Goal: Check status: Check status

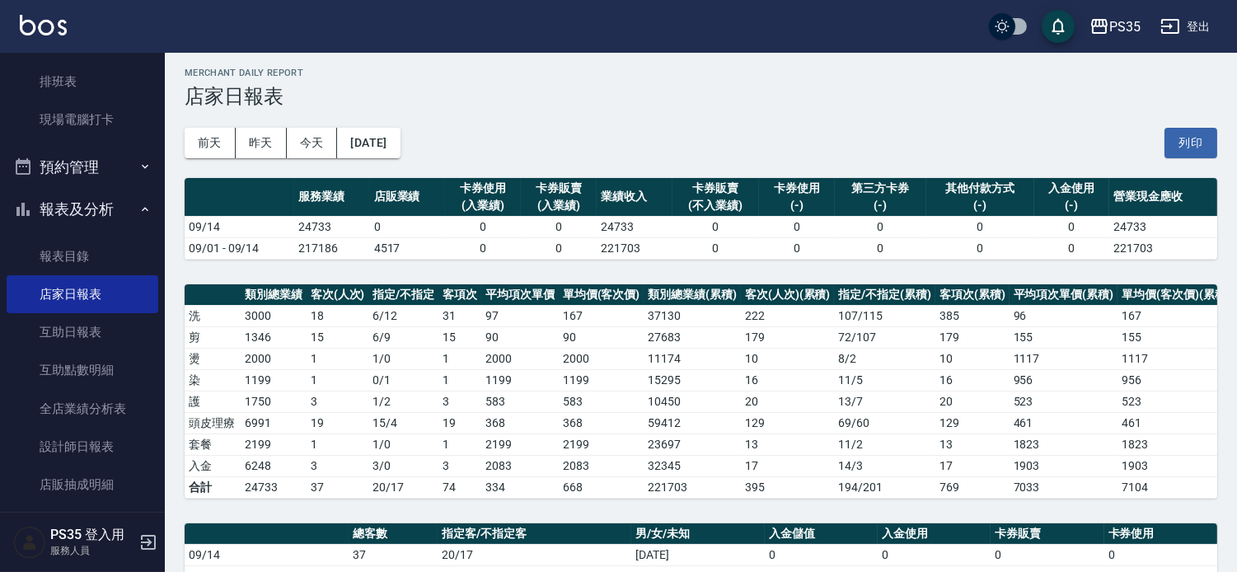
scroll to position [275, 0]
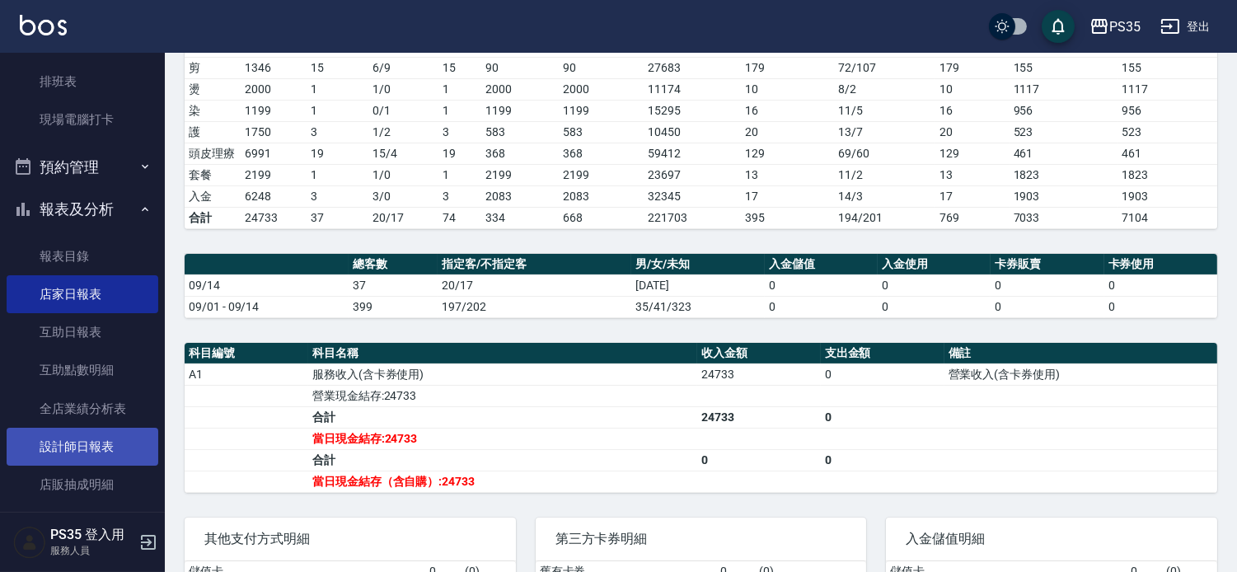
click at [84, 430] on link "設計師日報表" at bounding box center [83, 447] width 152 height 38
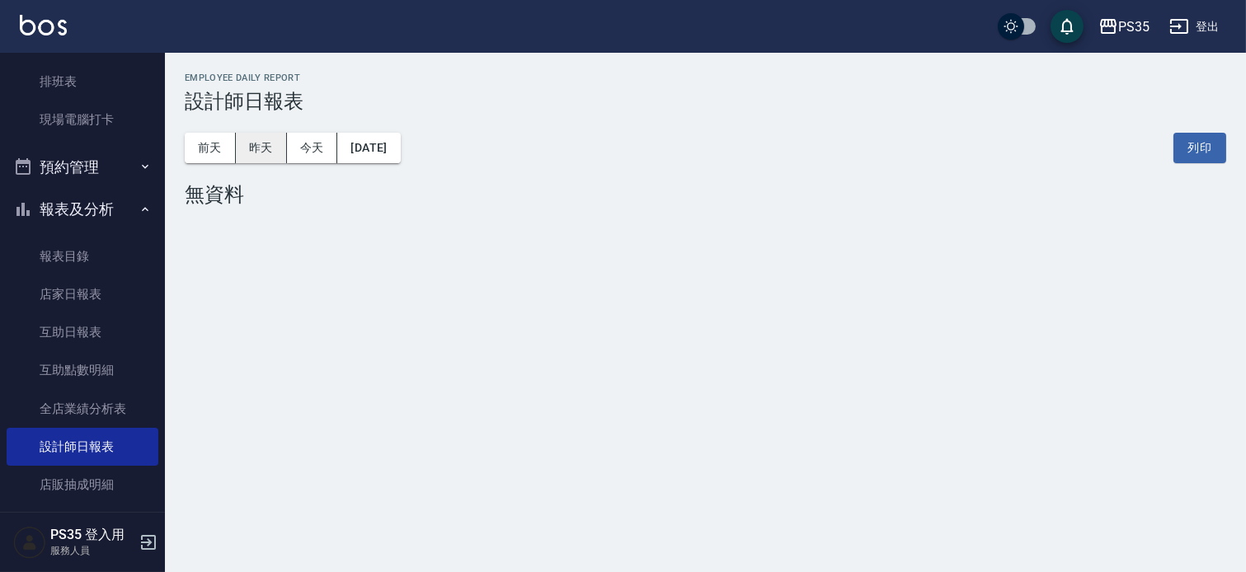
click at [259, 143] on button "昨天" at bounding box center [261, 148] width 51 height 31
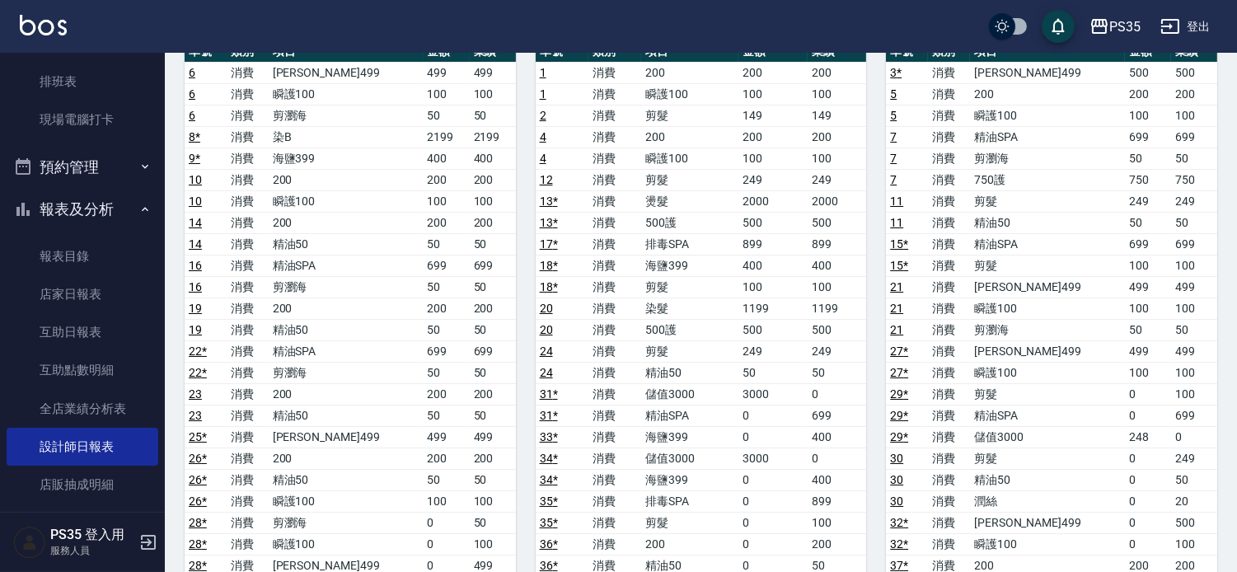
scroll to position [182, 0]
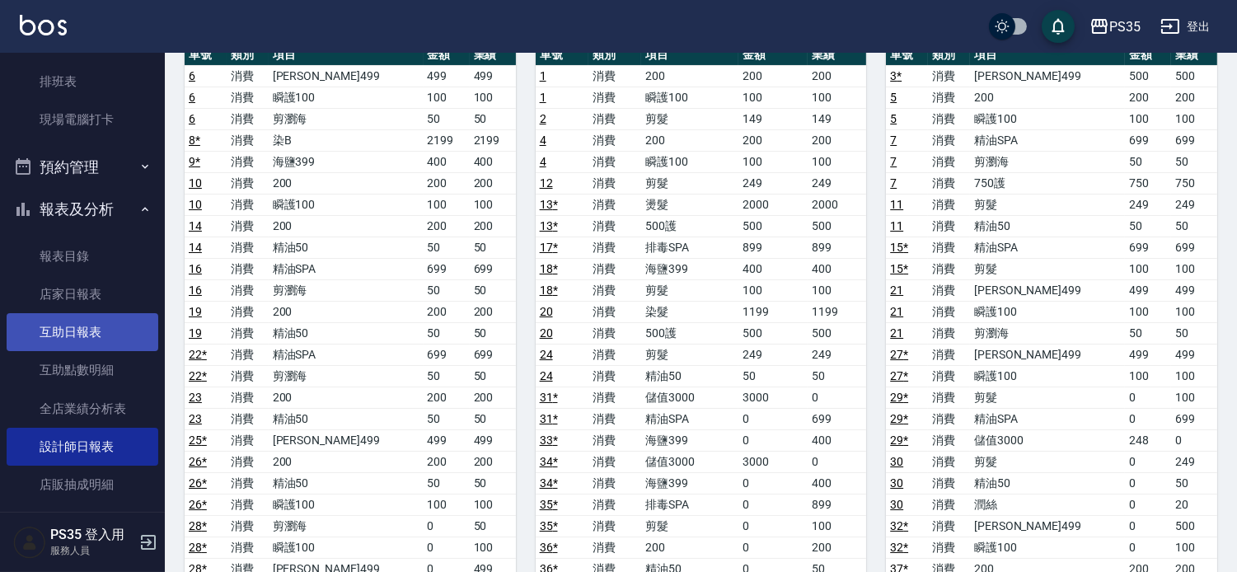
click at [70, 338] on link "互助日報表" at bounding box center [83, 332] width 152 height 38
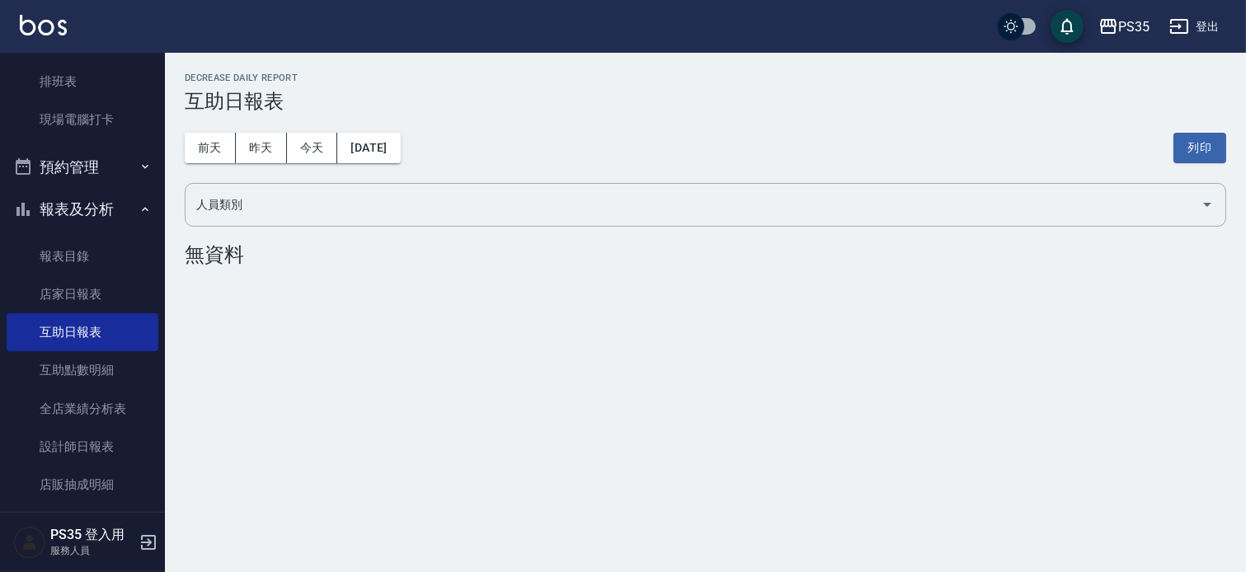
click at [268, 163] on div "[DATE] [DATE] [DATE] [DATE] 列印" at bounding box center [705, 148] width 1041 height 70
click at [268, 154] on button "昨天" at bounding box center [261, 148] width 51 height 31
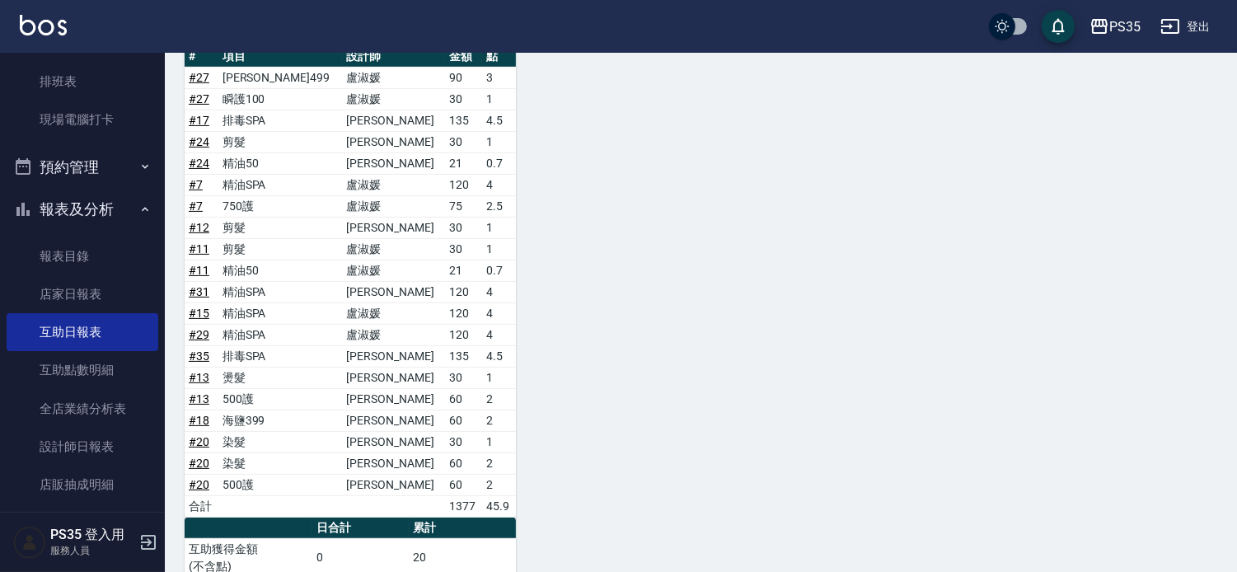
scroll to position [1007, 0]
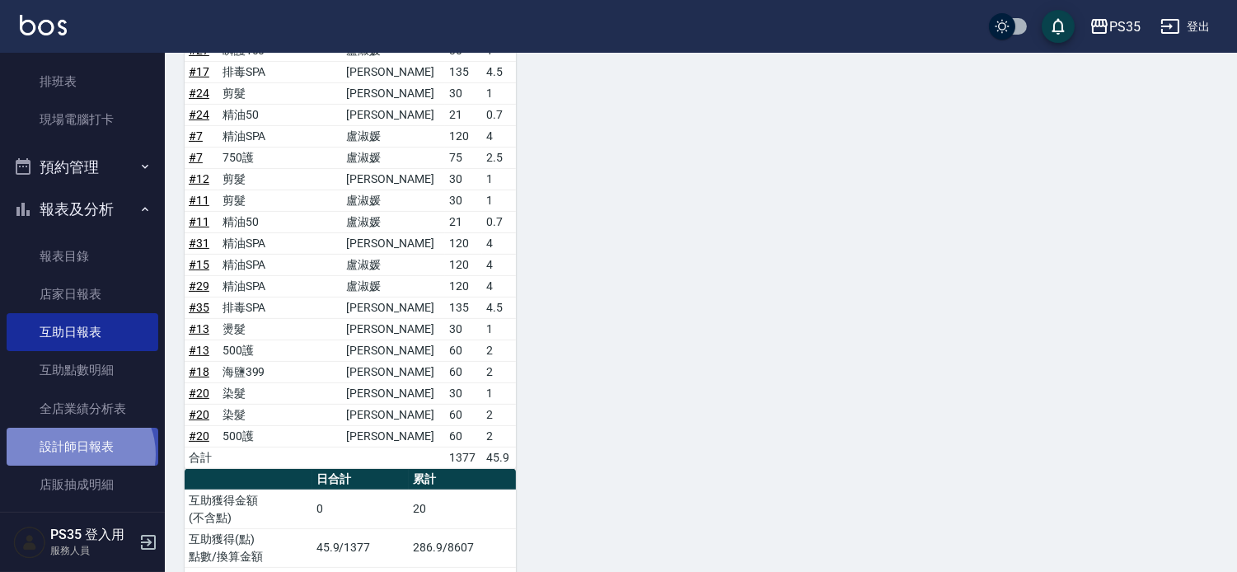
click at [78, 453] on link "設計師日報表" at bounding box center [83, 447] width 152 height 38
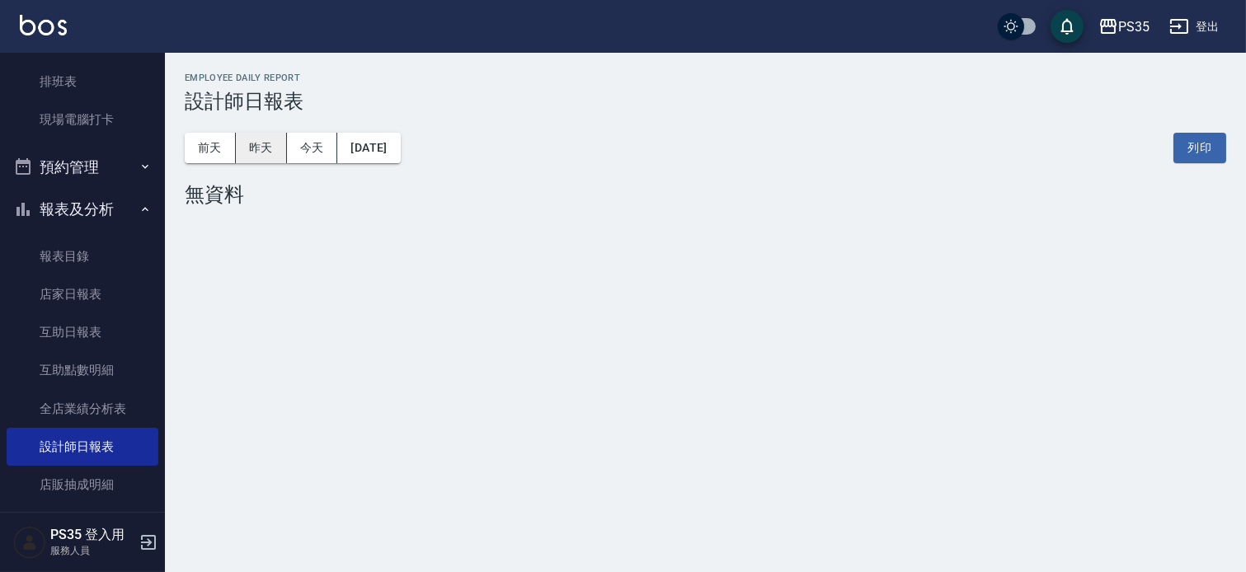
click at [273, 158] on button "昨天" at bounding box center [261, 148] width 51 height 31
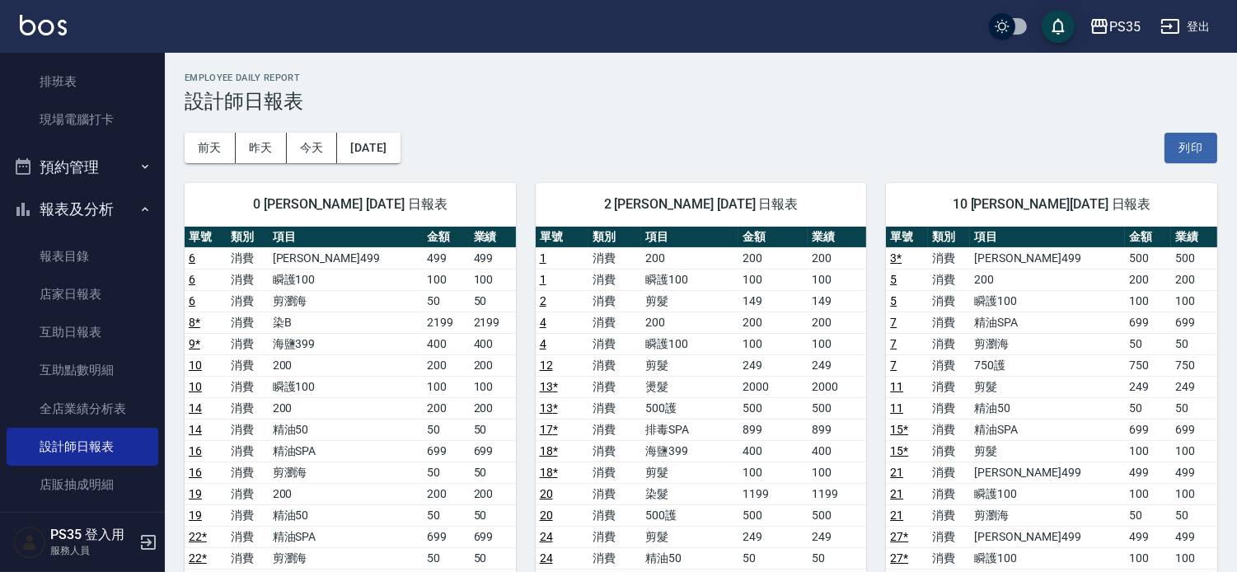
scroll to position [92, 0]
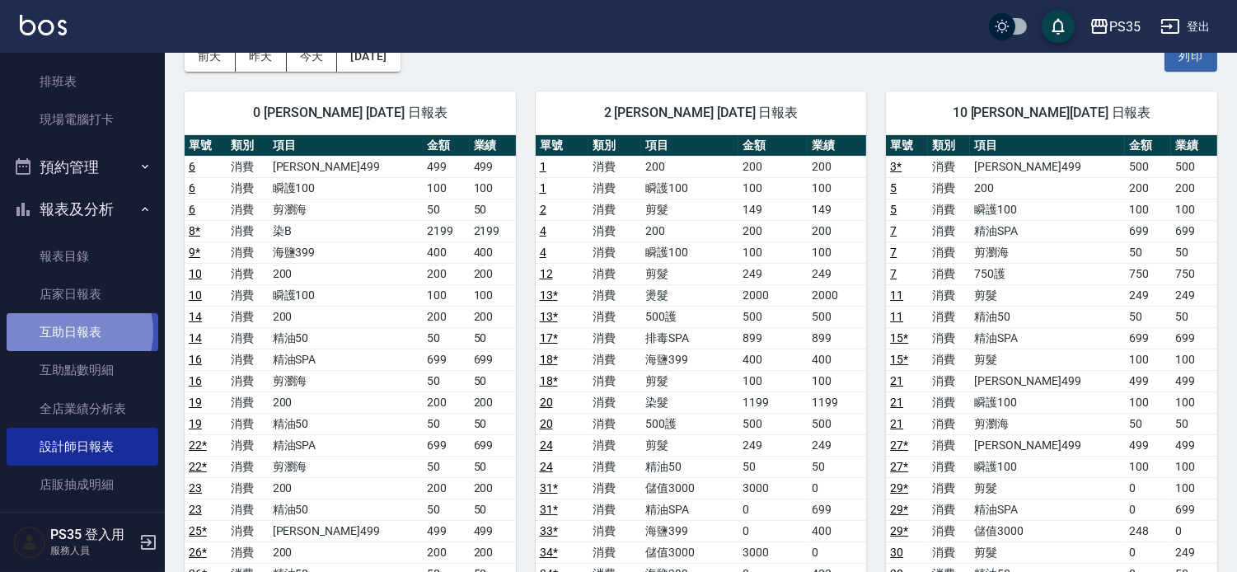
click at [70, 331] on link "互助日報表" at bounding box center [83, 332] width 152 height 38
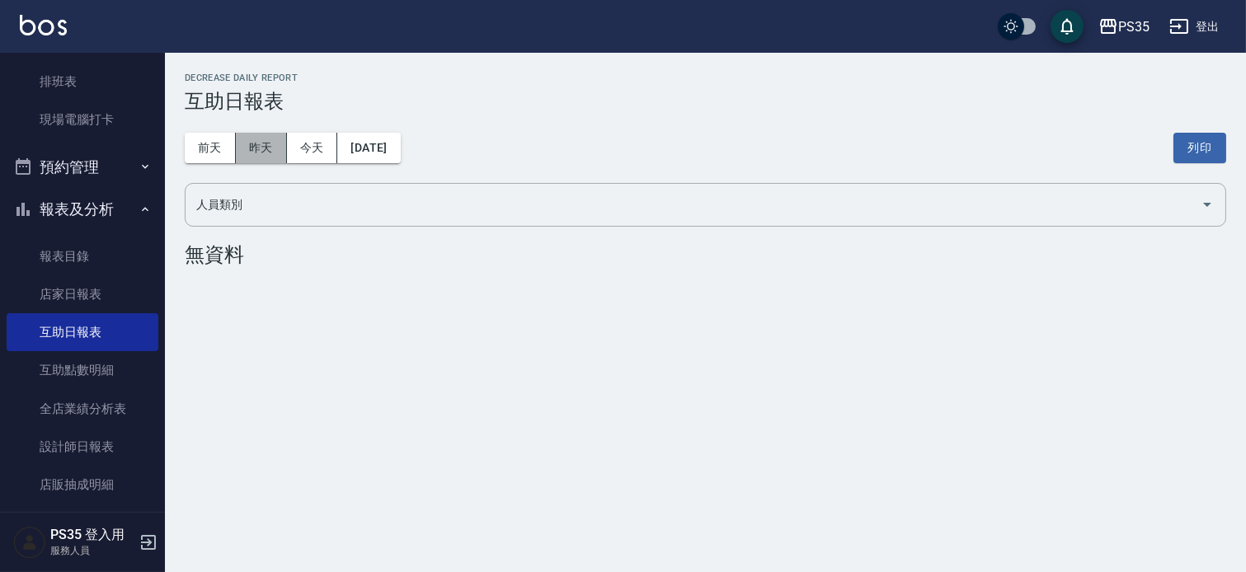
click at [277, 145] on button "昨天" at bounding box center [261, 148] width 51 height 31
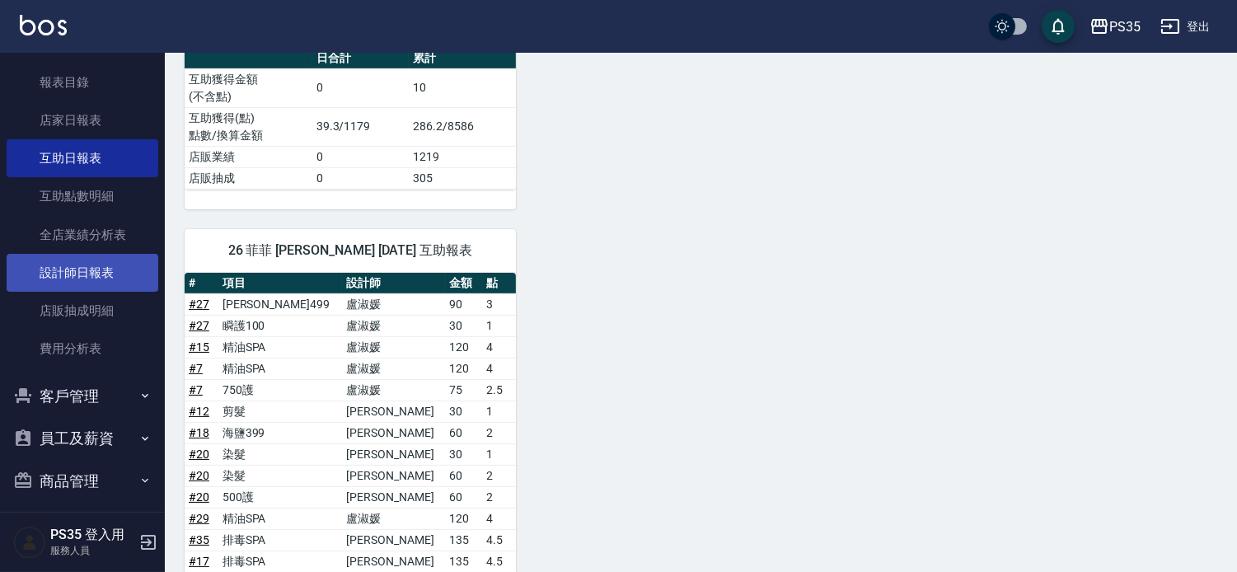
scroll to position [458, 0]
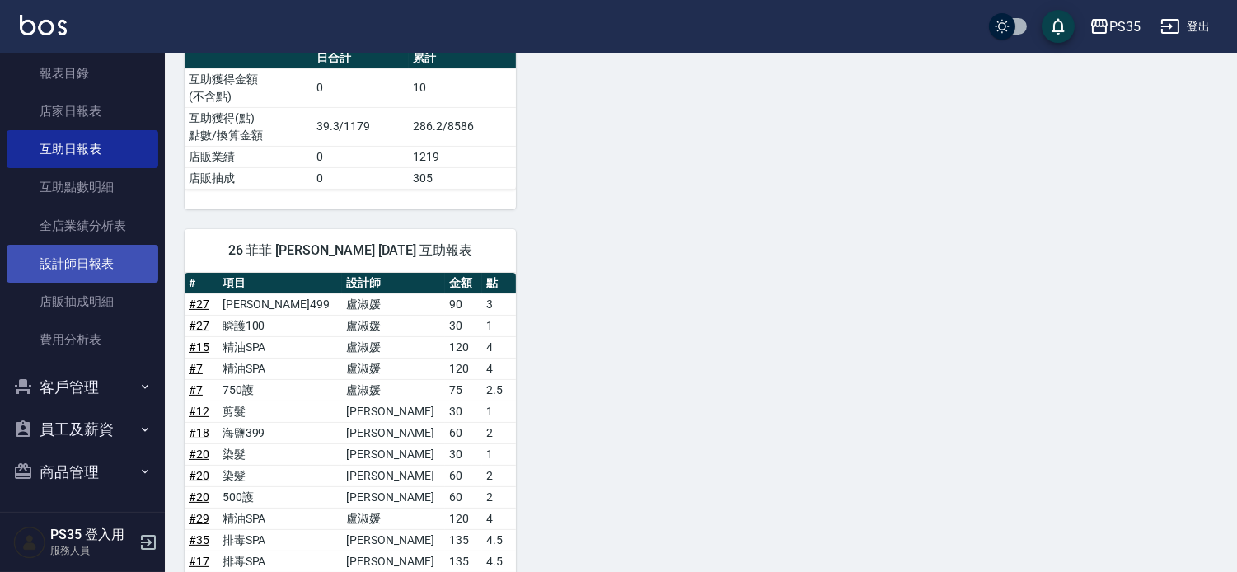
click at [75, 257] on link "設計師日報表" at bounding box center [83, 264] width 152 height 38
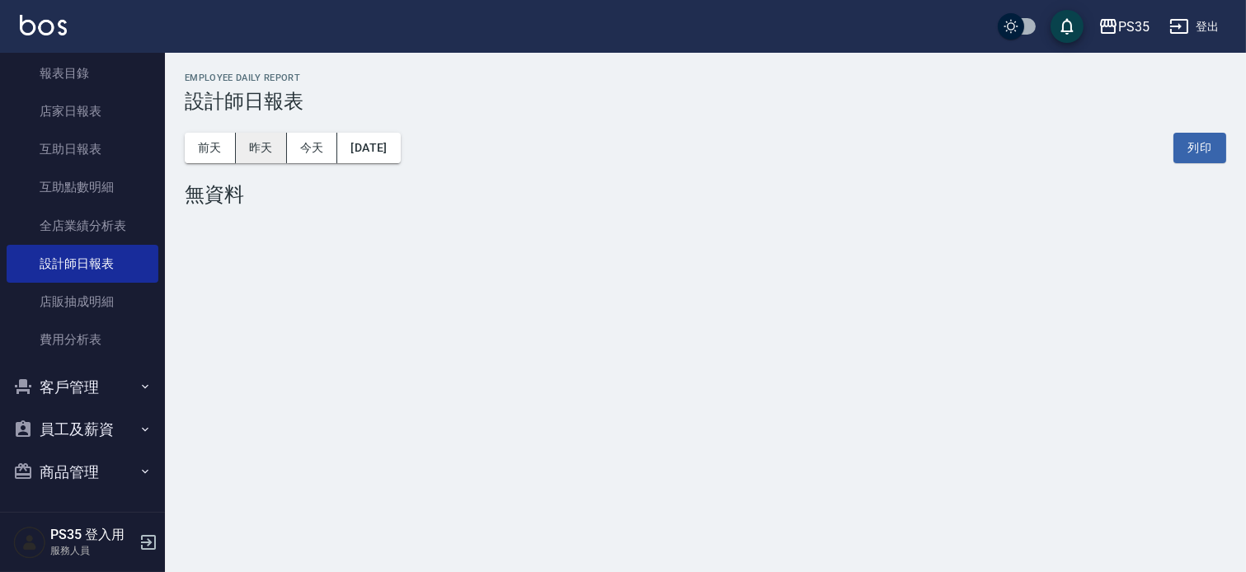
click at [257, 143] on button "昨天" at bounding box center [261, 148] width 51 height 31
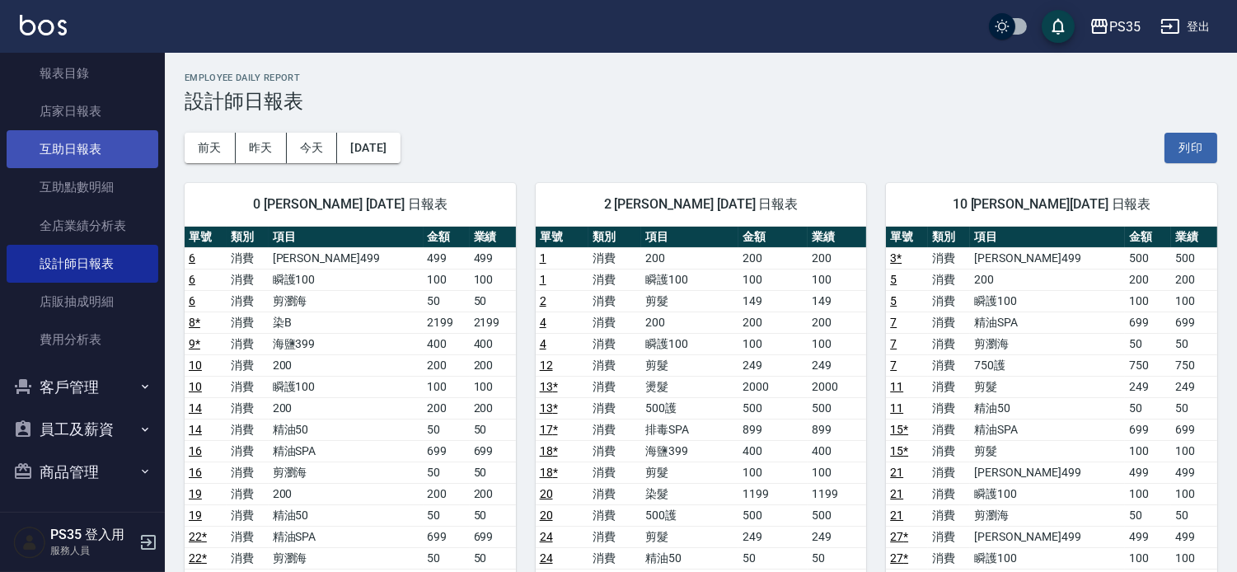
click at [106, 153] on link "互助日報表" at bounding box center [83, 149] width 152 height 38
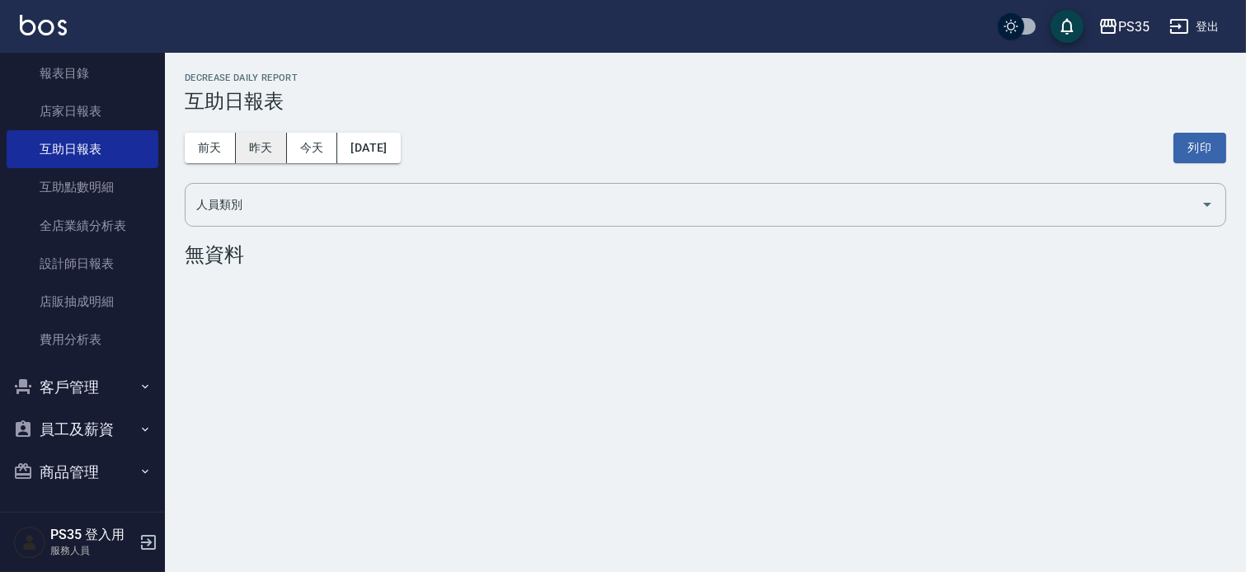
click at [275, 153] on button "昨天" at bounding box center [261, 148] width 51 height 31
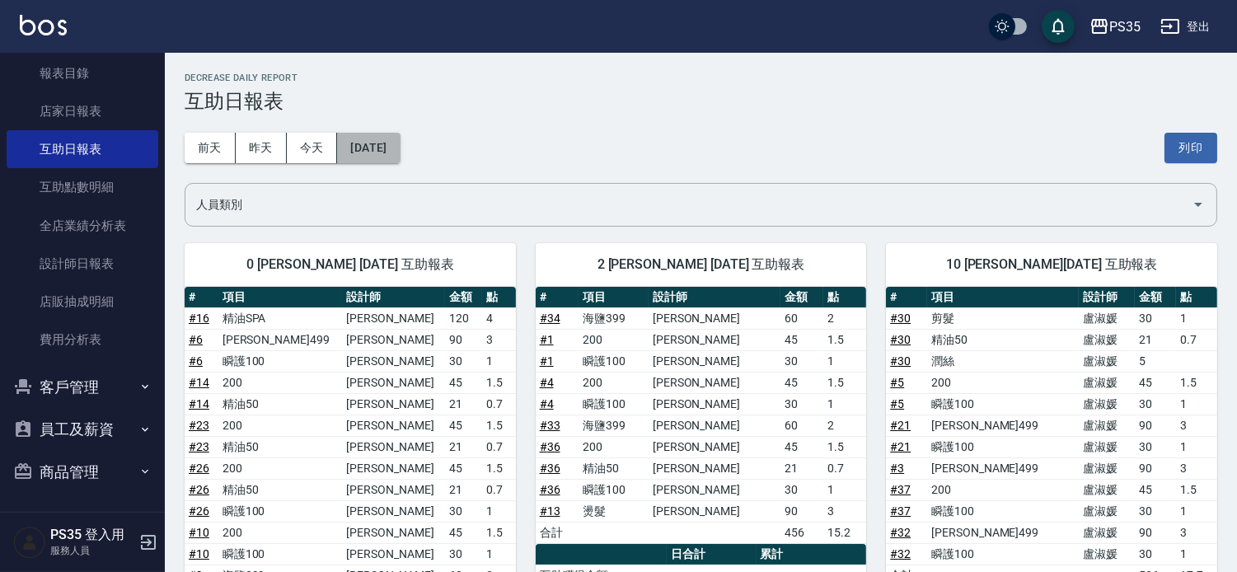
click at [371, 138] on button "[DATE]" at bounding box center [368, 148] width 63 height 31
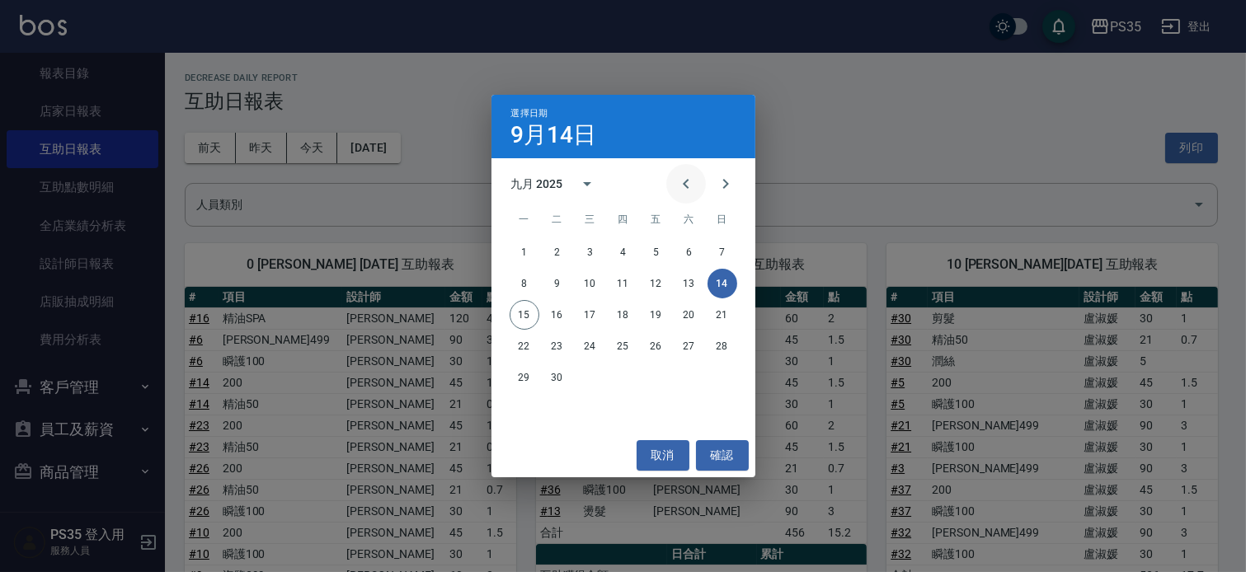
click at [683, 183] on icon "Previous month" at bounding box center [686, 184] width 6 height 10
click at [622, 318] on button "14" at bounding box center [623, 315] width 30 height 30
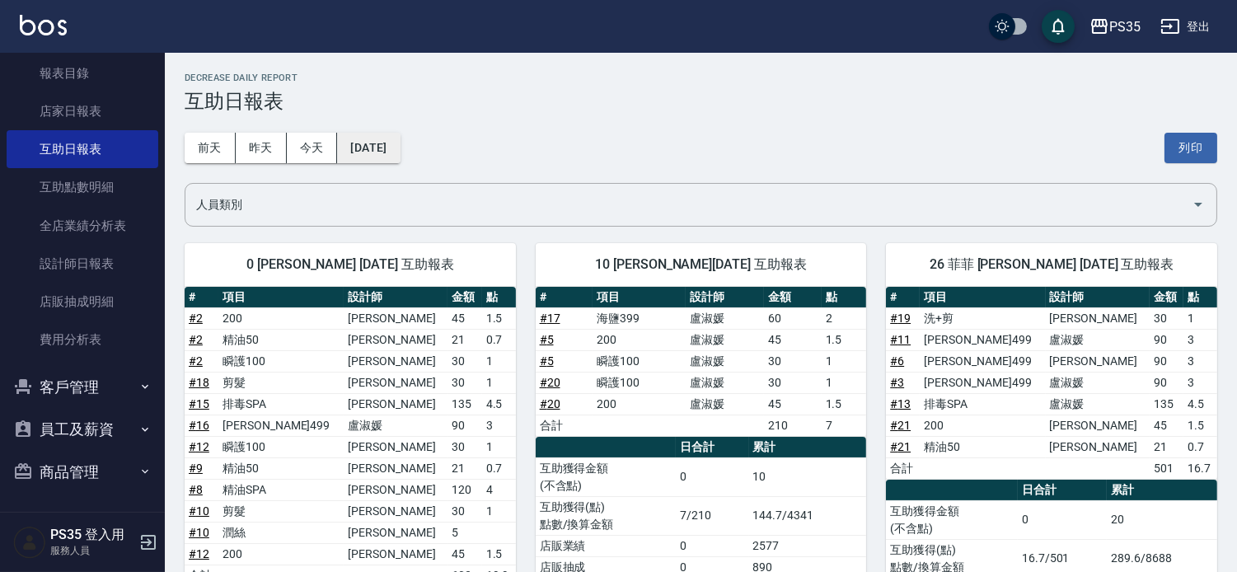
click at [400, 154] on button "[DATE]" at bounding box center [368, 148] width 63 height 31
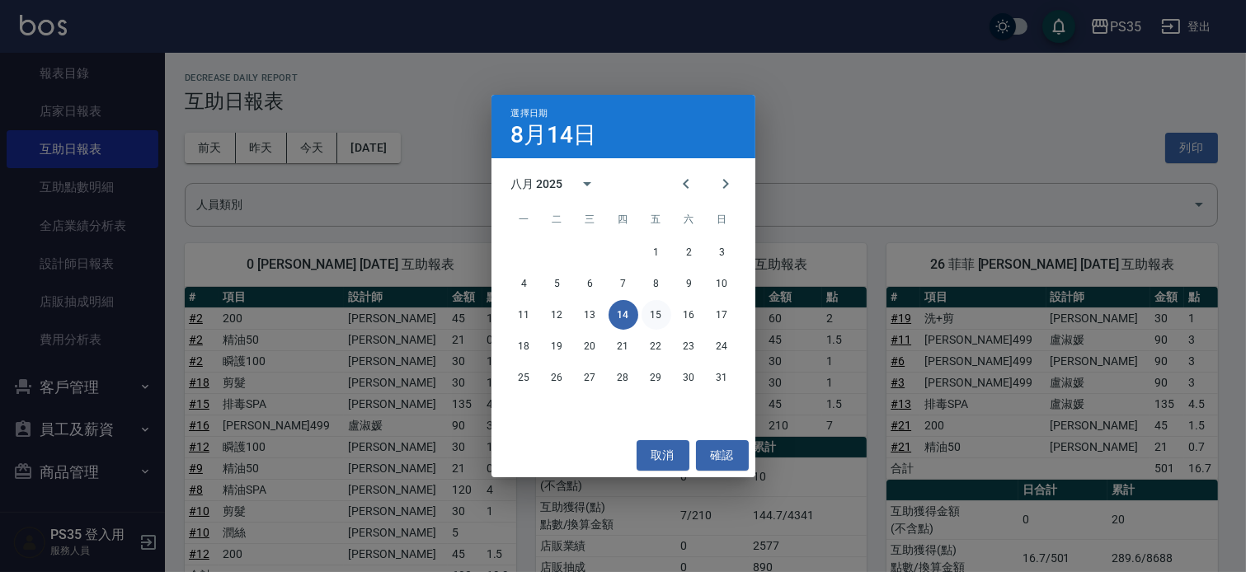
click at [661, 318] on button "15" at bounding box center [656, 315] width 30 height 30
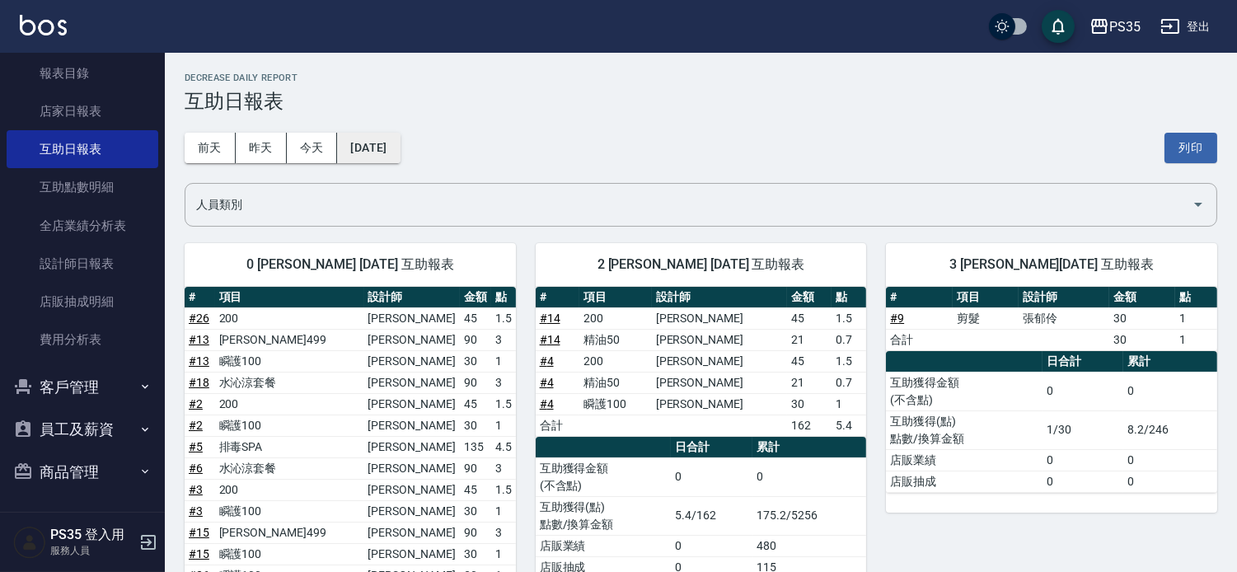
click at [400, 144] on button "[DATE]" at bounding box center [368, 148] width 63 height 31
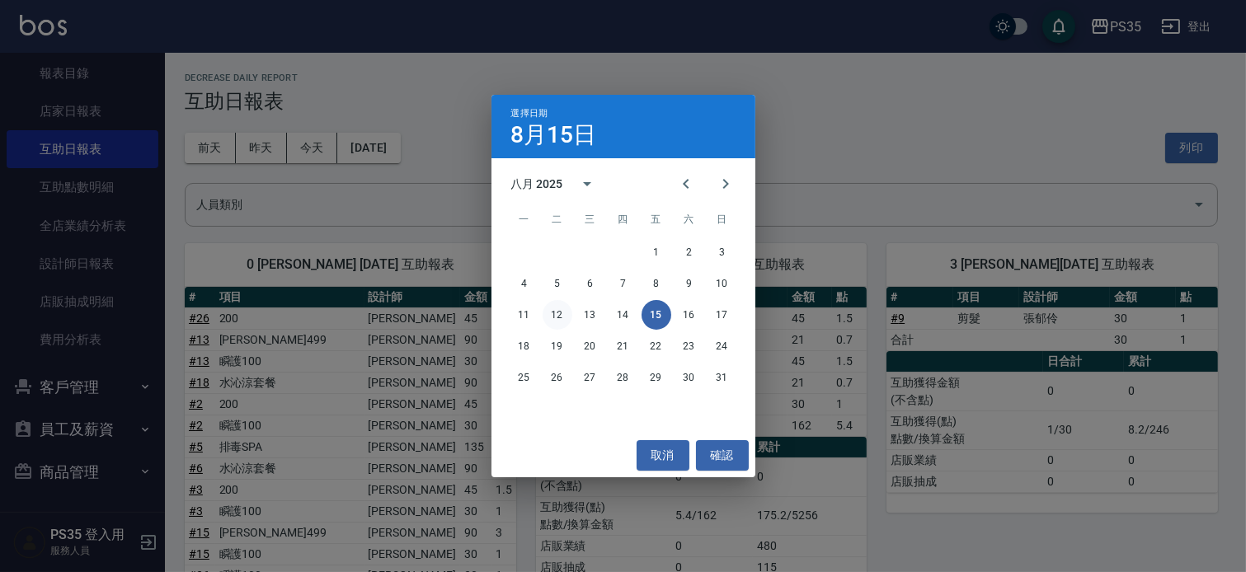
click at [555, 317] on button "12" at bounding box center [557, 315] width 30 height 30
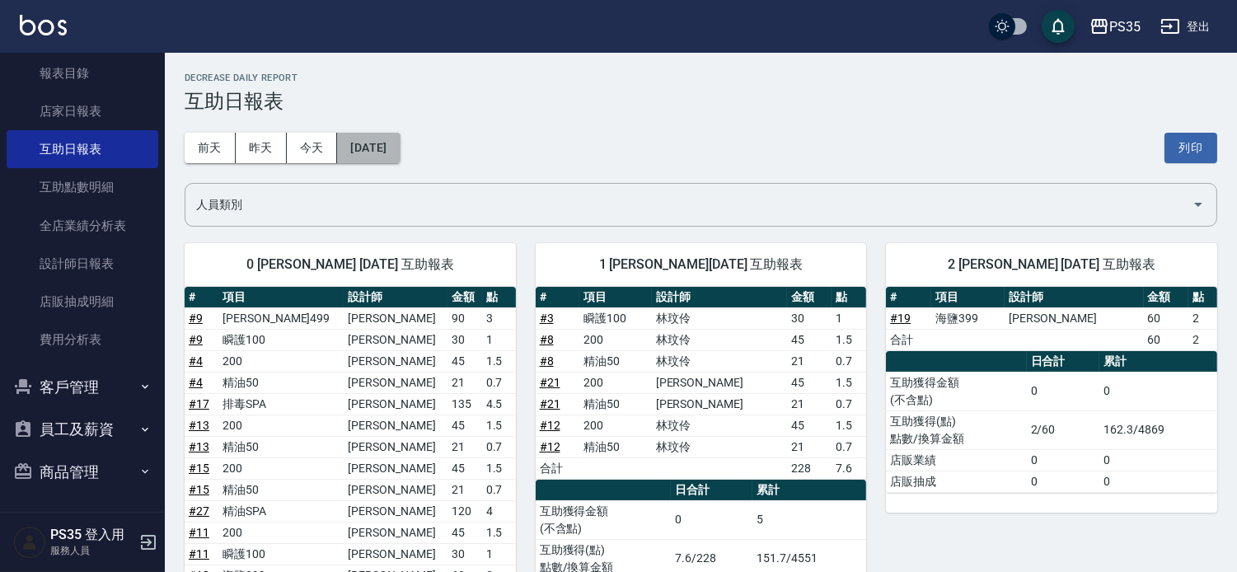
click at [384, 157] on button "[DATE]" at bounding box center [368, 148] width 63 height 31
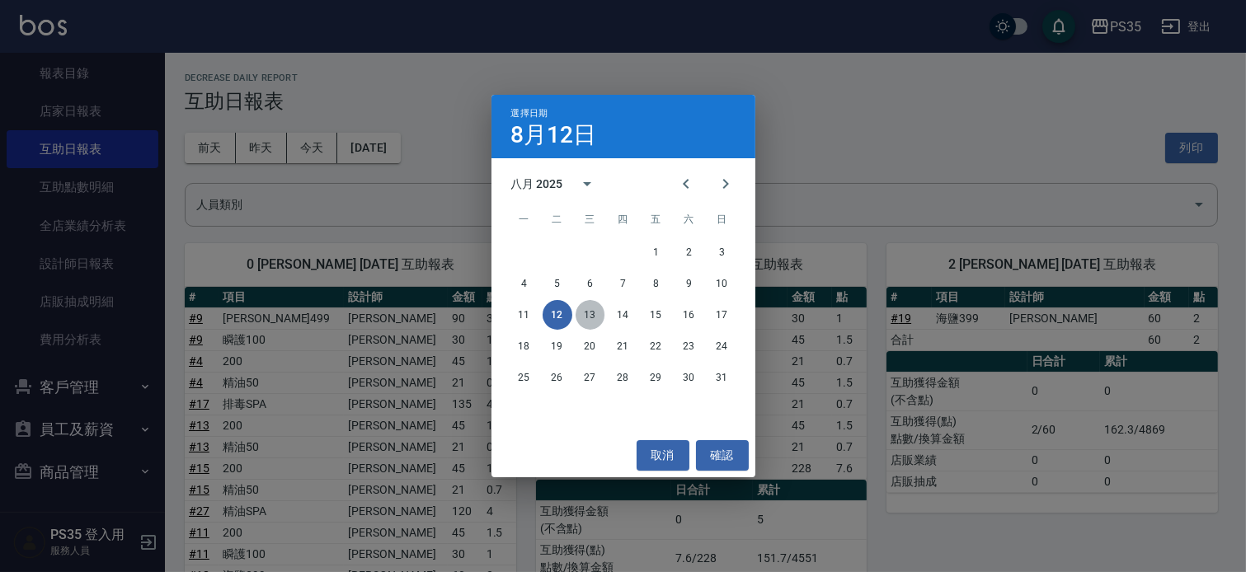
click at [588, 309] on button "13" at bounding box center [590, 315] width 30 height 30
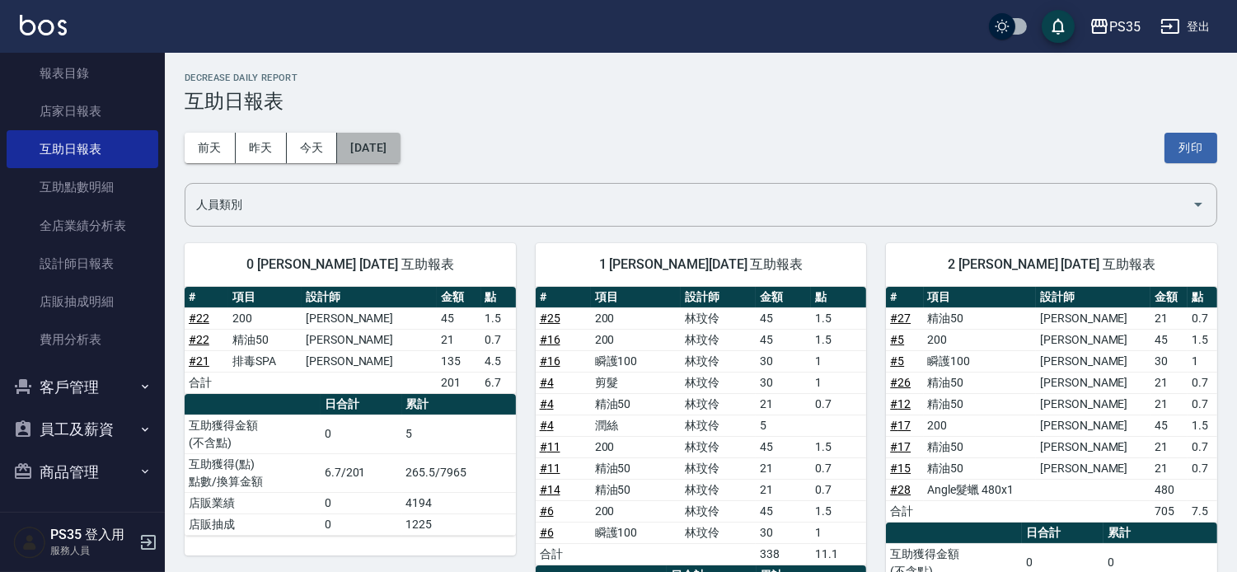
click at [400, 153] on button "[DATE]" at bounding box center [368, 148] width 63 height 31
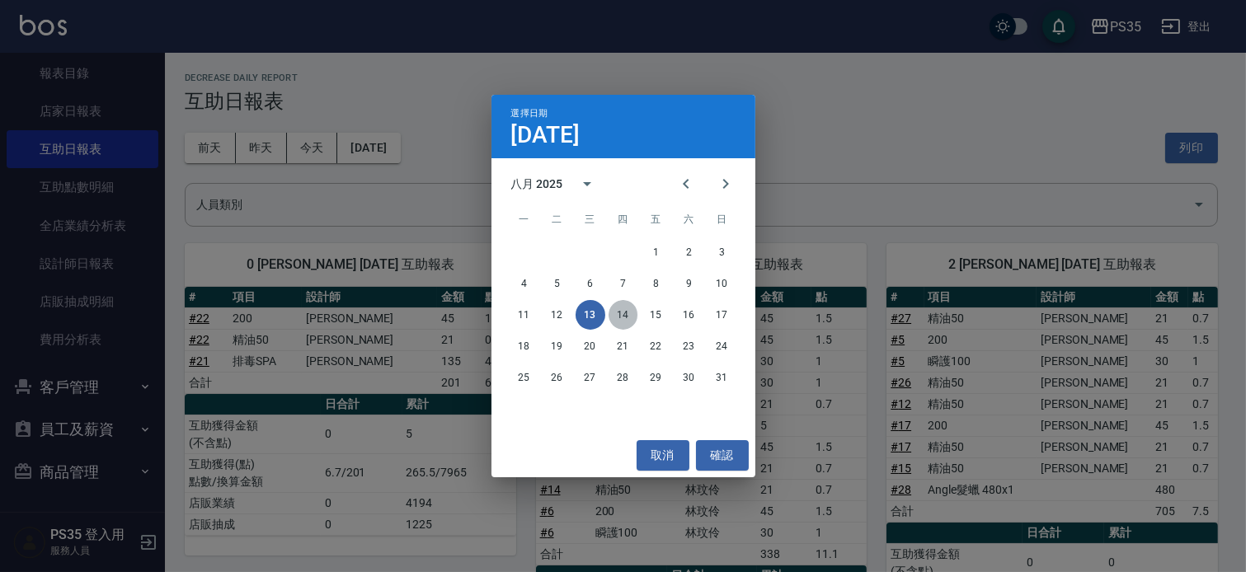
click at [624, 317] on button "14" at bounding box center [623, 315] width 30 height 30
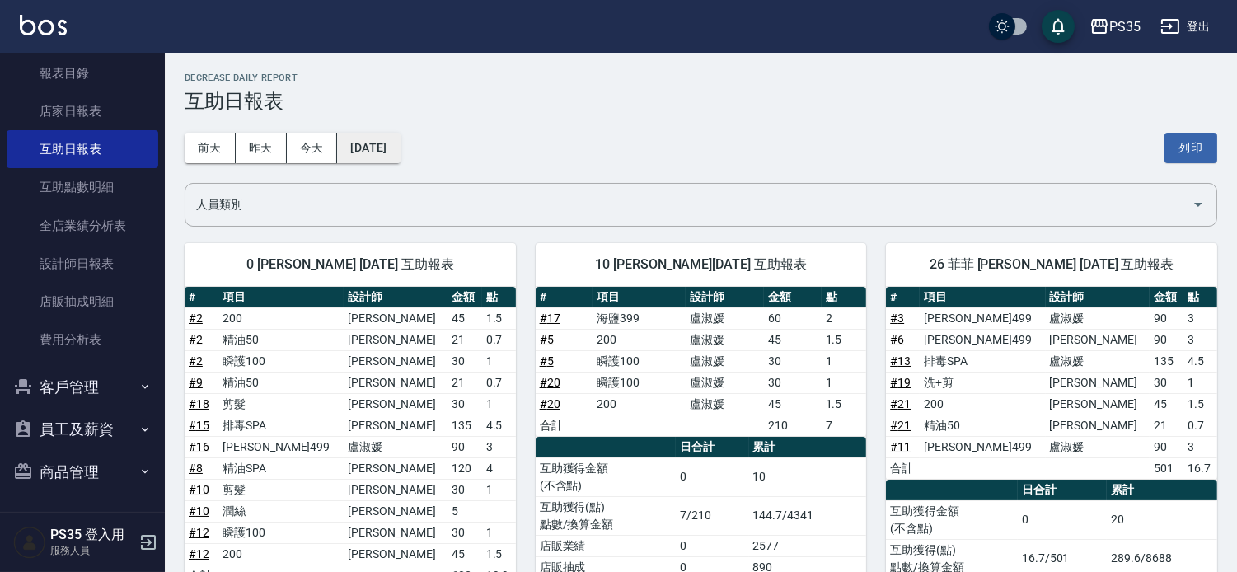
click at [400, 145] on button "[DATE]" at bounding box center [368, 148] width 63 height 31
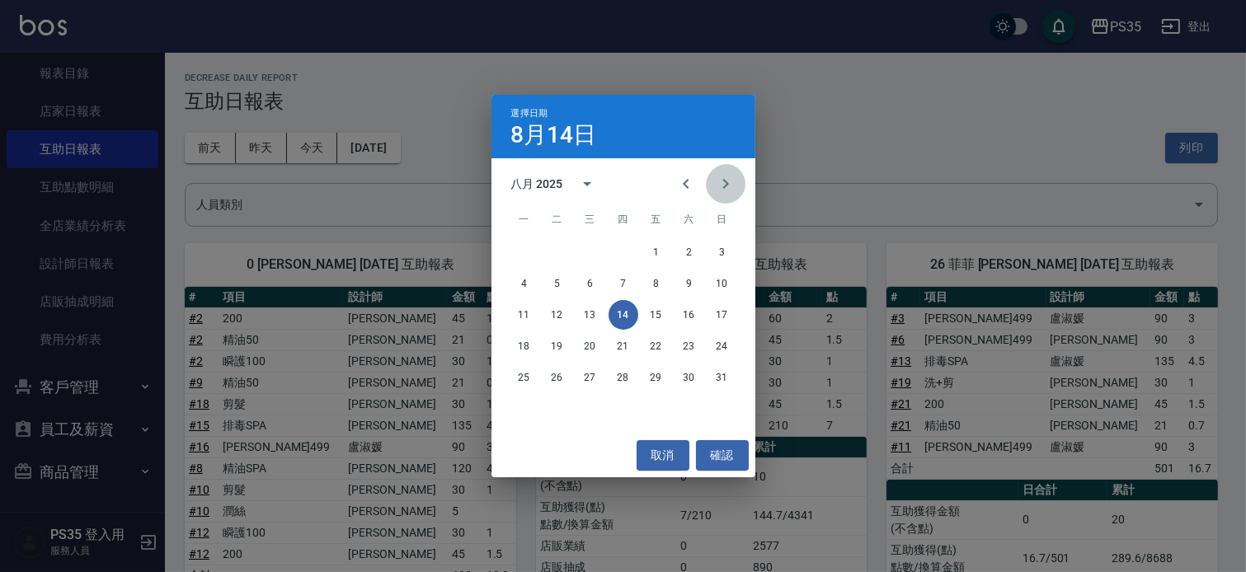
click at [716, 177] on icon "Next month" at bounding box center [726, 184] width 20 height 20
click at [726, 276] on button "14" at bounding box center [722, 284] width 30 height 30
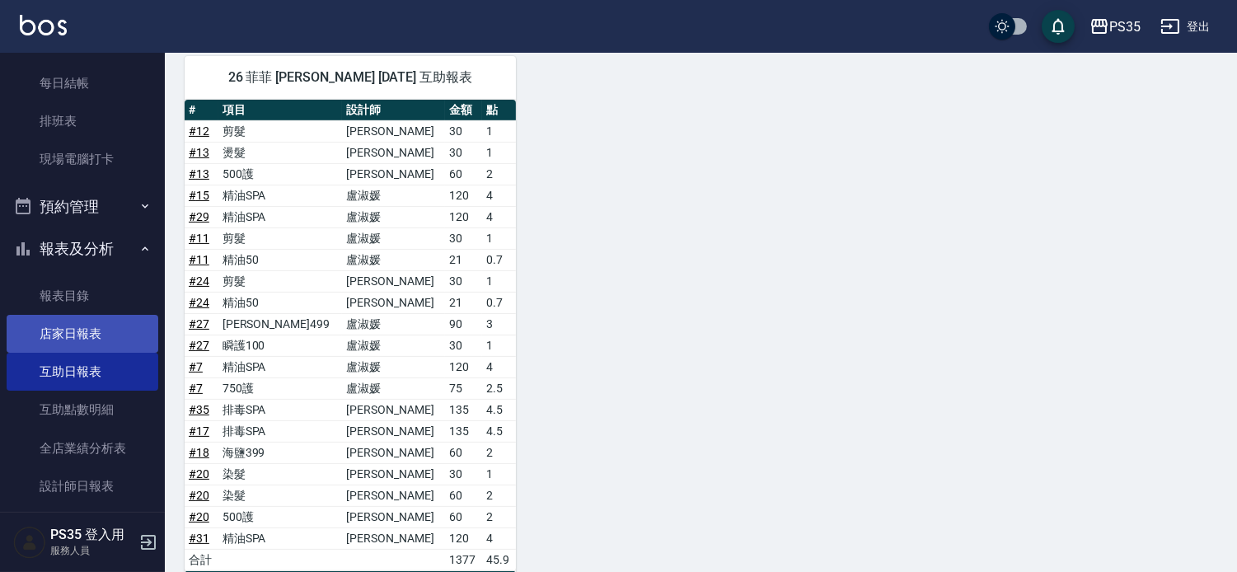
scroll to position [366, 0]
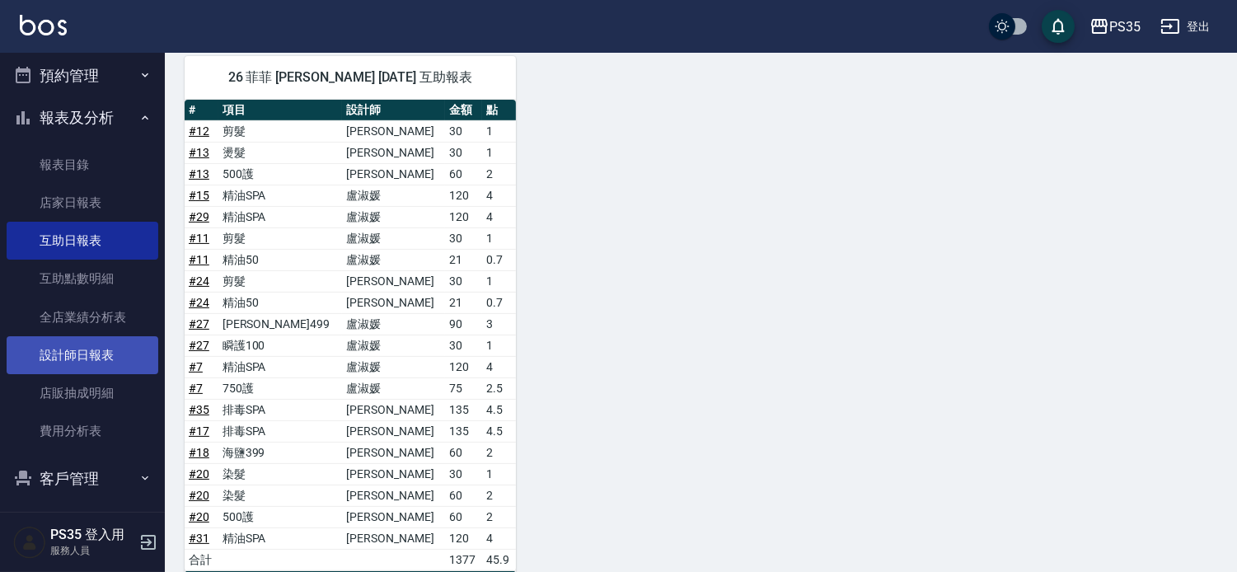
click at [115, 360] on link "設計師日報表" at bounding box center [83, 355] width 152 height 38
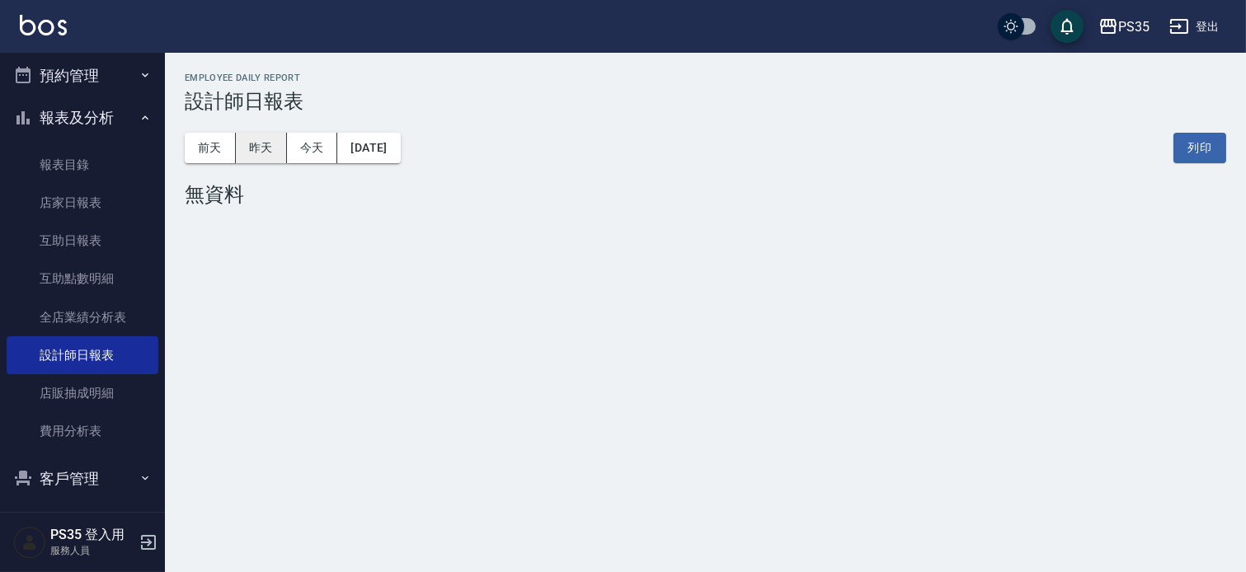
click at [257, 155] on button "昨天" at bounding box center [261, 148] width 51 height 31
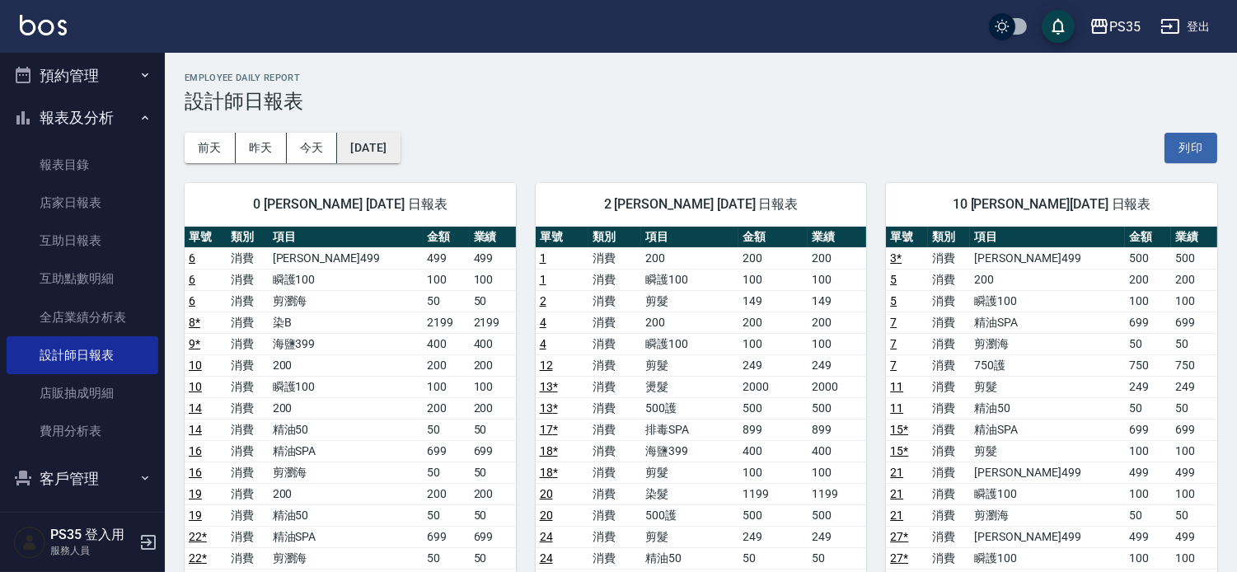
click at [400, 149] on button "[DATE]" at bounding box center [368, 148] width 63 height 31
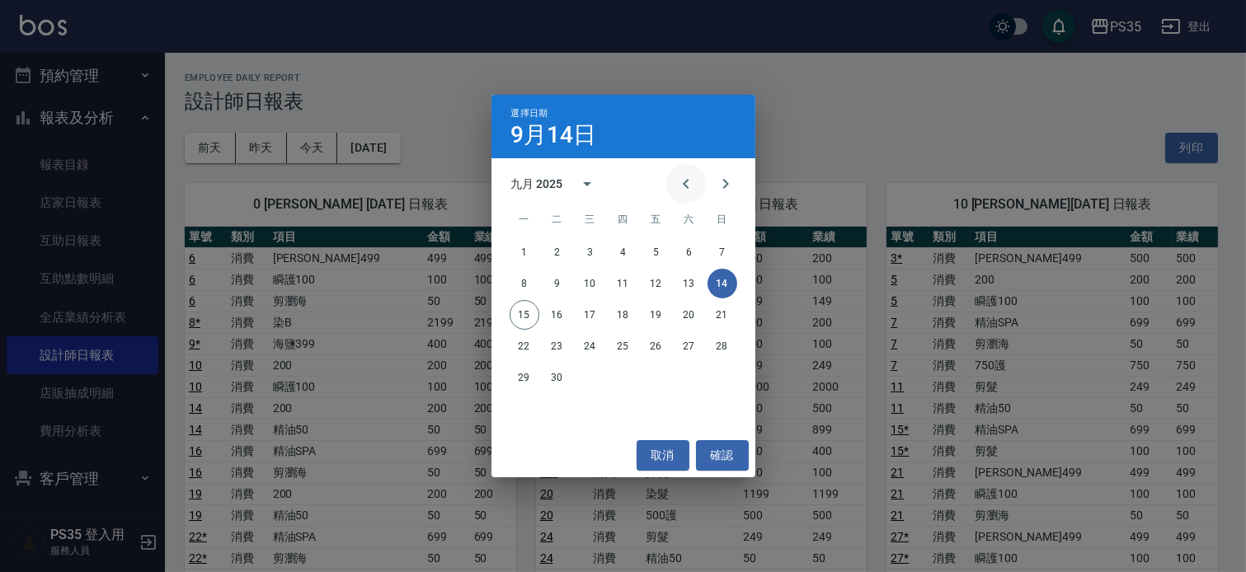
click at [666, 182] on button "Previous month" at bounding box center [686, 184] width 40 height 40
click at [618, 317] on button "14" at bounding box center [623, 315] width 30 height 30
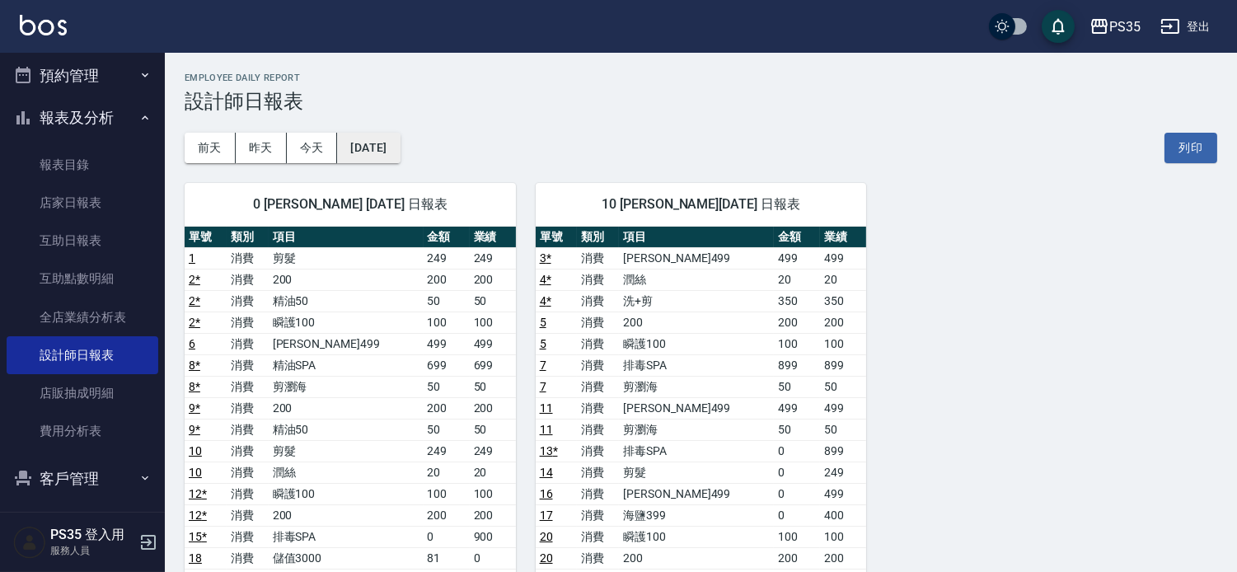
click at [400, 157] on button "[DATE]" at bounding box center [368, 148] width 63 height 31
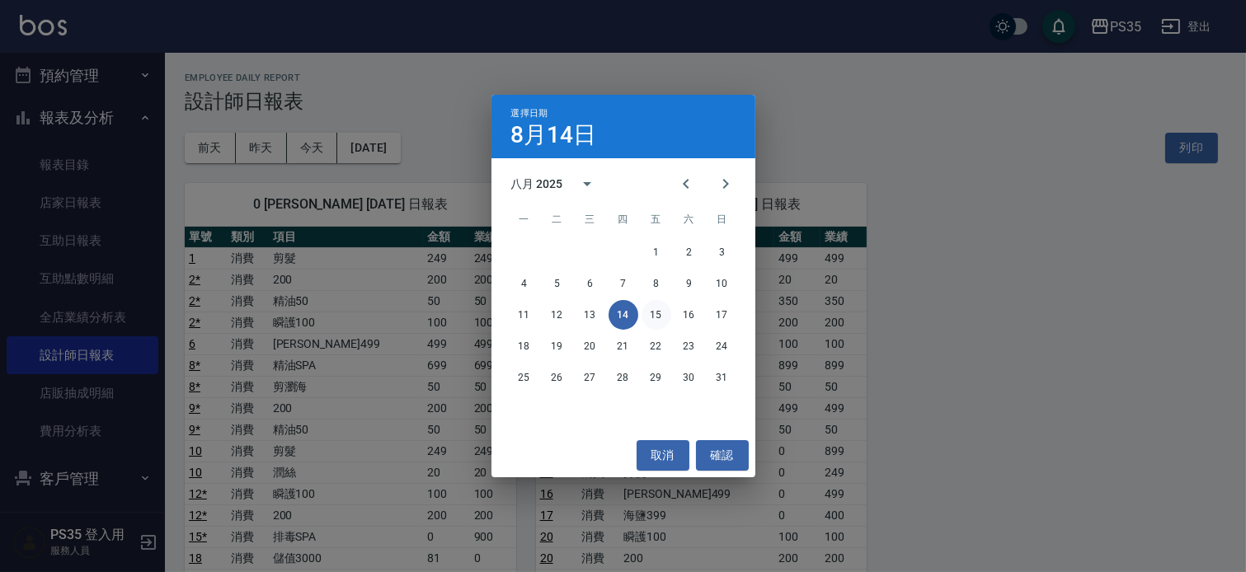
click at [645, 310] on button "15" at bounding box center [656, 315] width 30 height 30
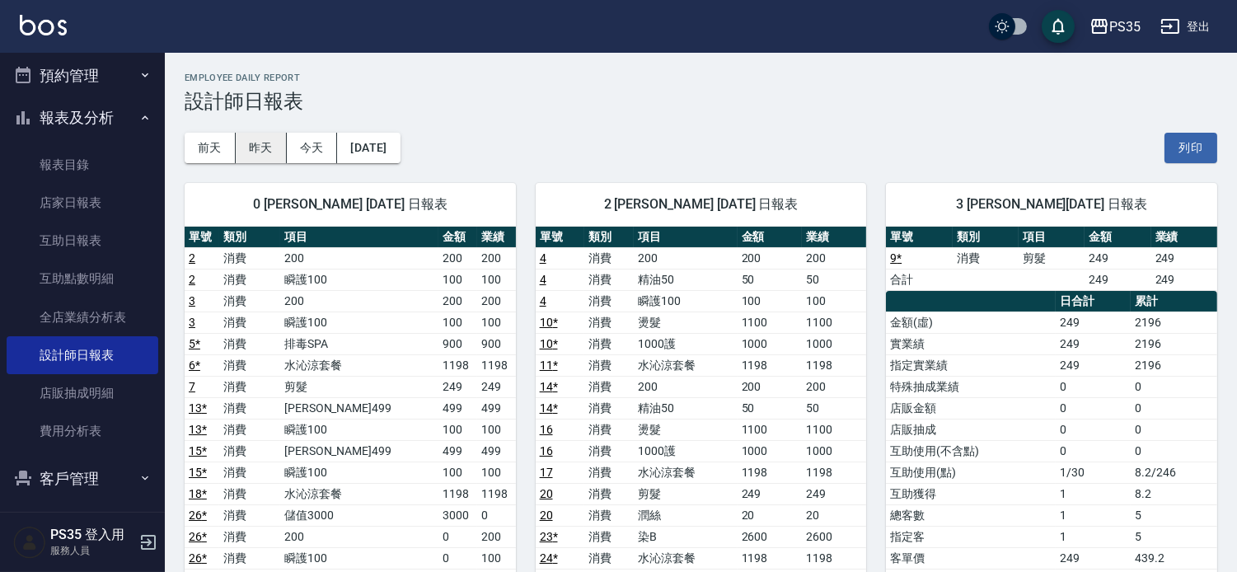
click at [270, 142] on button "昨天" at bounding box center [261, 148] width 51 height 31
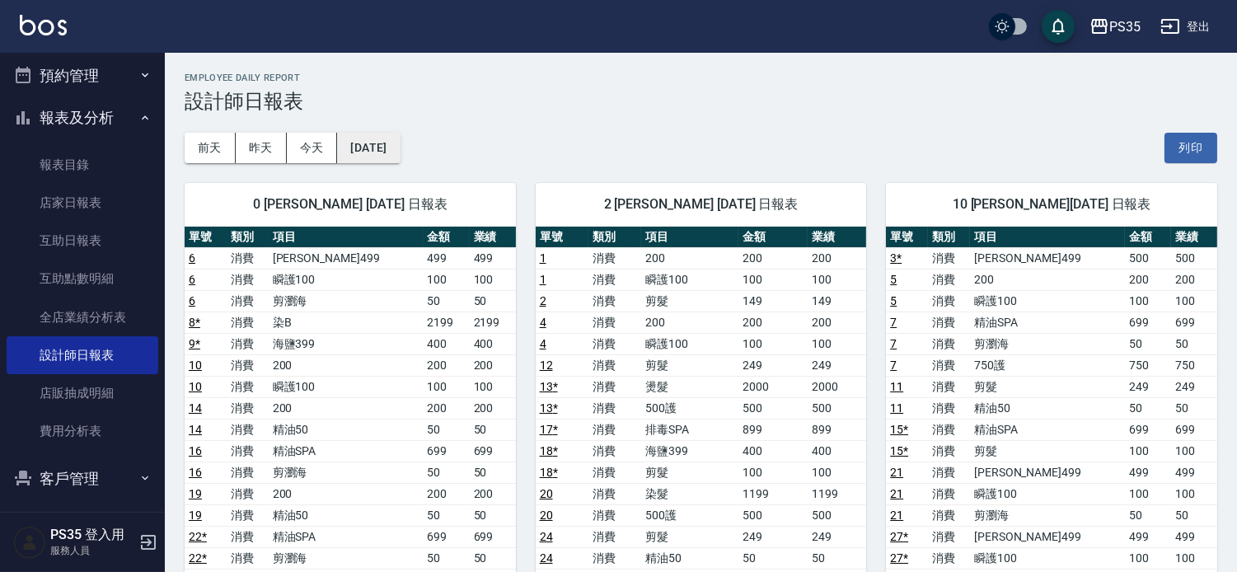
click at [400, 158] on button "[DATE]" at bounding box center [368, 148] width 63 height 31
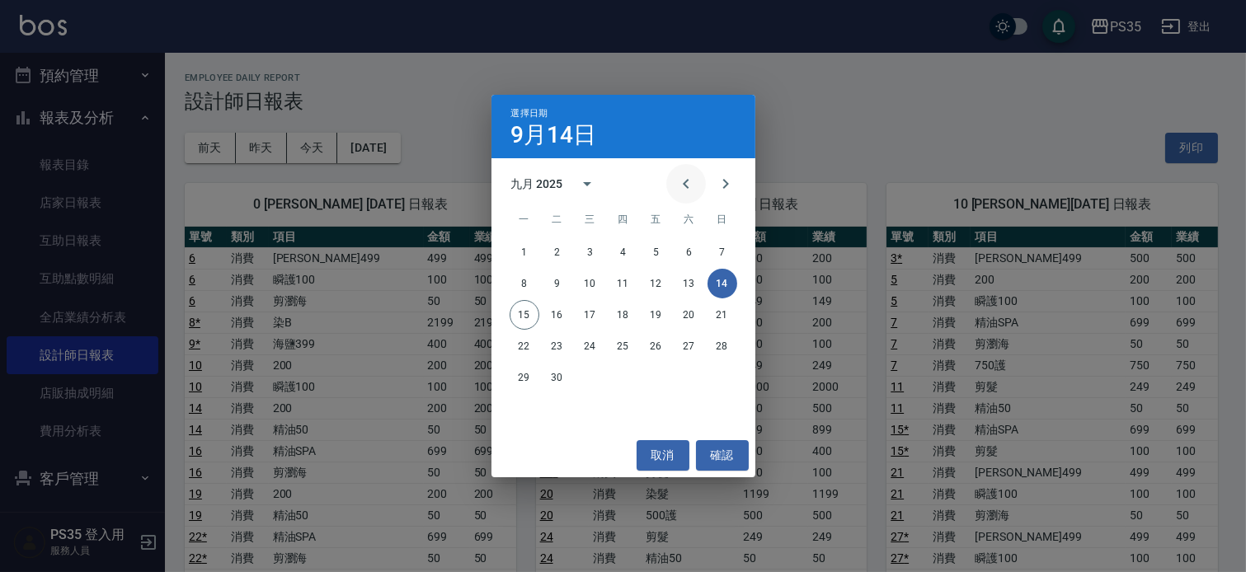
click at [683, 188] on icon "Previous month" at bounding box center [686, 184] width 6 height 10
click at [594, 312] on button "13" at bounding box center [590, 315] width 30 height 30
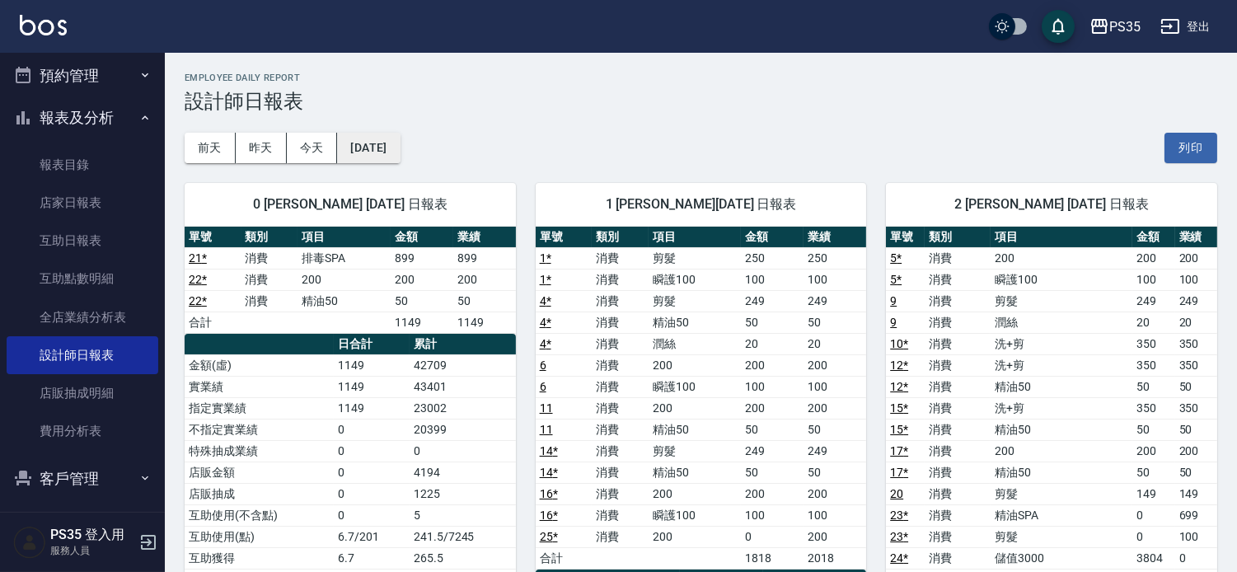
click at [387, 138] on button "[DATE]" at bounding box center [368, 148] width 63 height 31
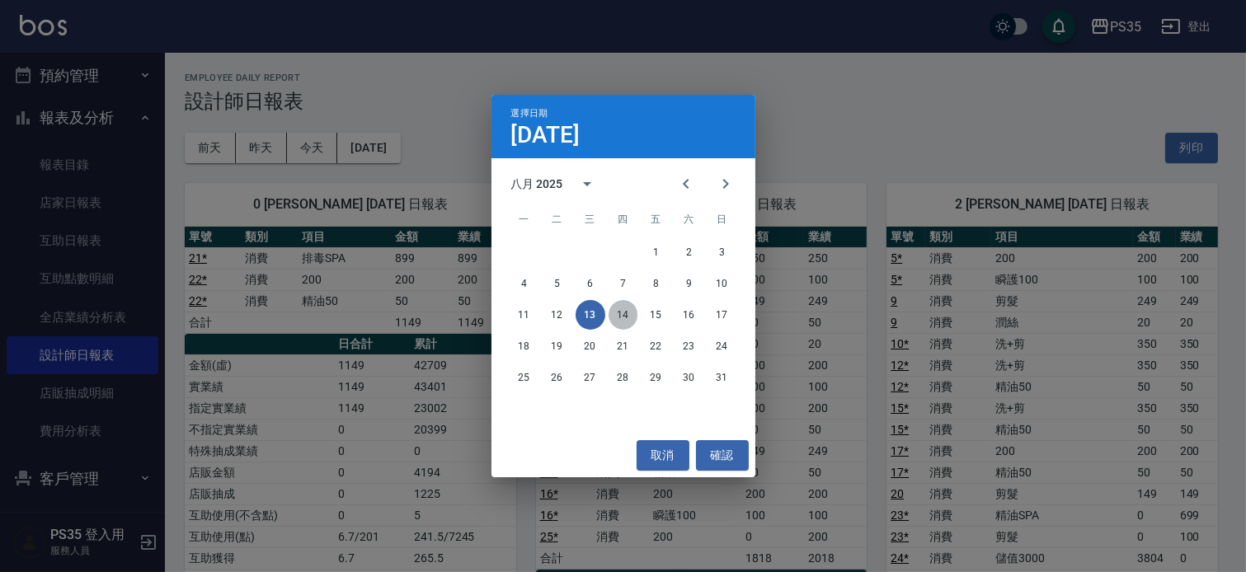
click at [622, 312] on button "14" at bounding box center [623, 315] width 30 height 30
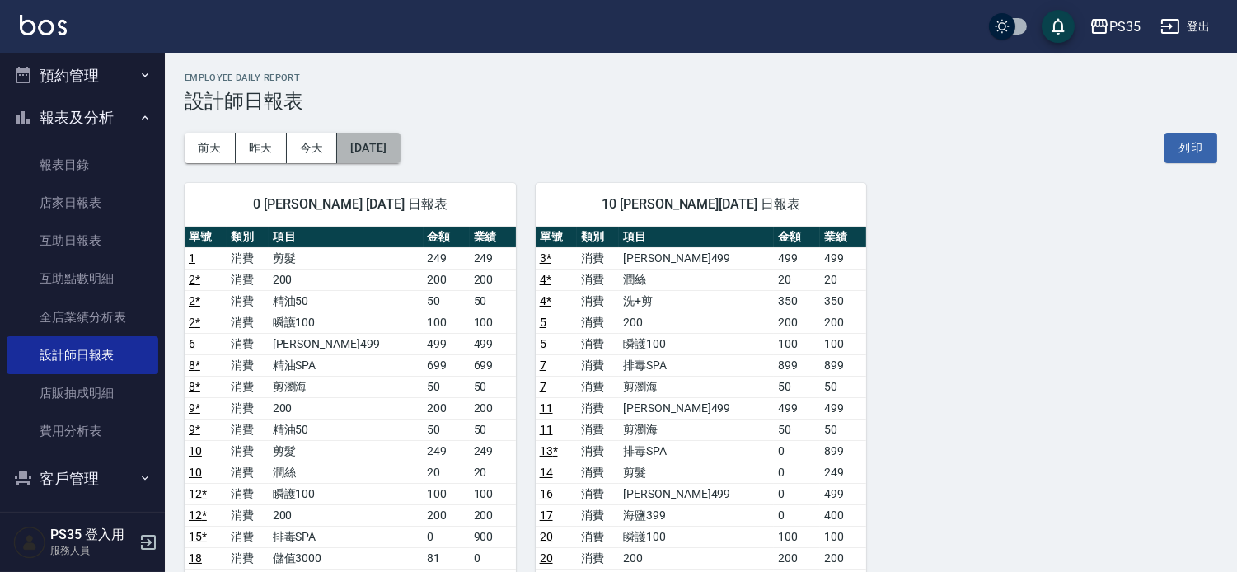
click at [374, 151] on button "[DATE]" at bounding box center [368, 148] width 63 height 31
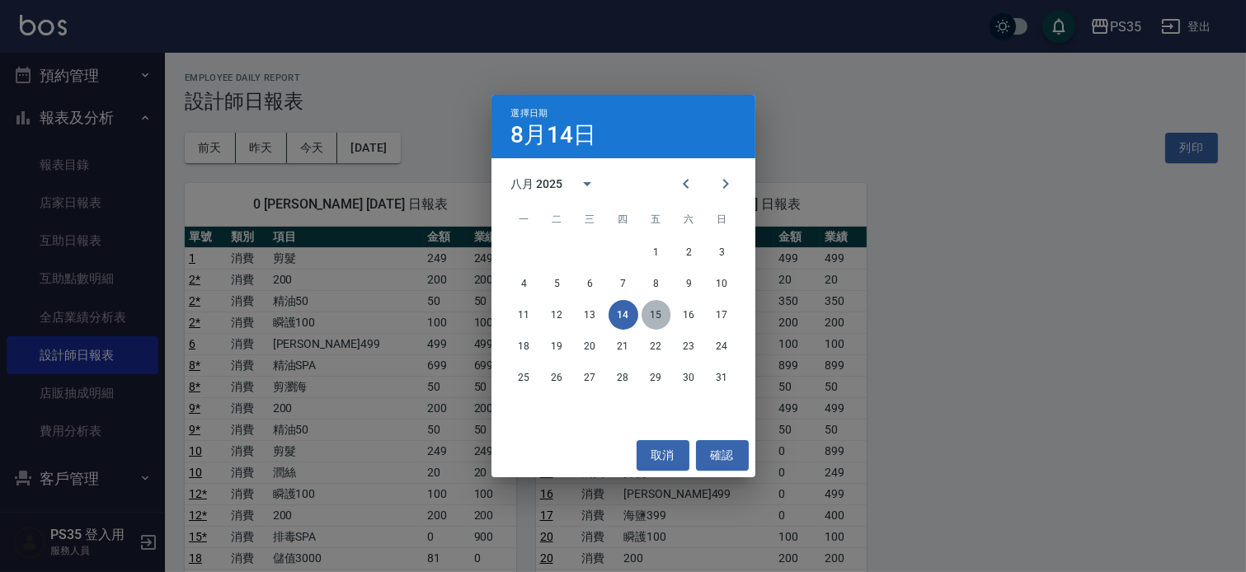
click at [654, 312] on button "15" at bounding box center [656, 315] width 30 height 30
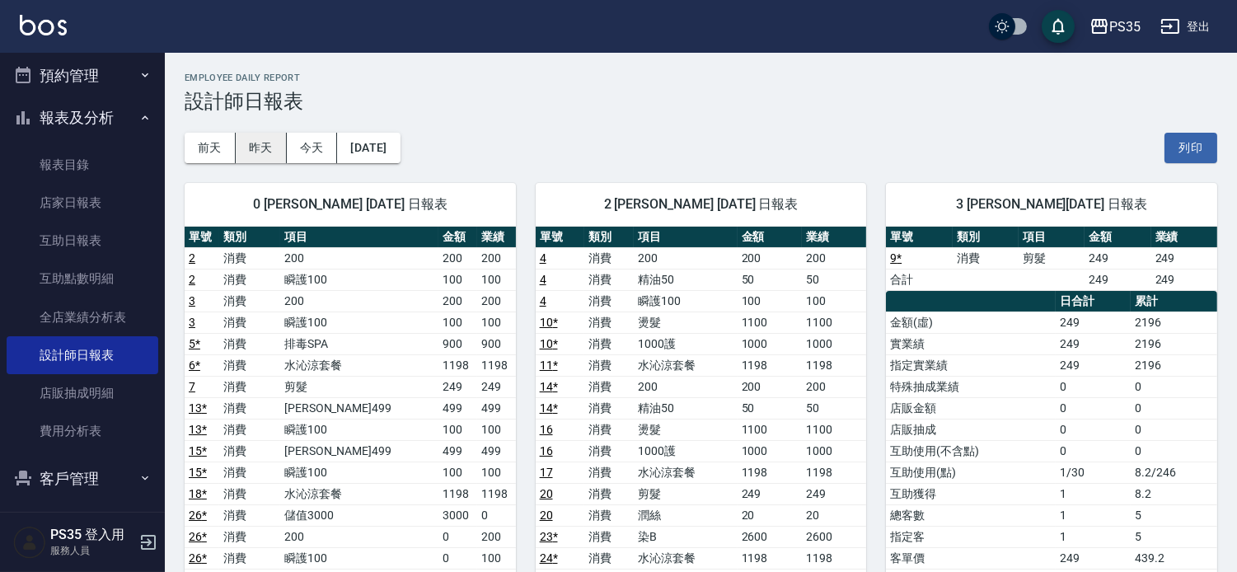
click at [254, 151] on button "昨天" at bounding box center [261, 148] width 51 height 31
